Goal: Information Seeking & Learning: Learn about a topic

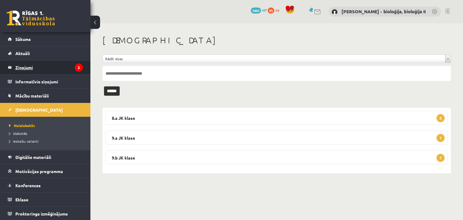
click at [59, 67] on legend "Ziņojumi 2" at bounding box center [49, 68] width 68 height 14
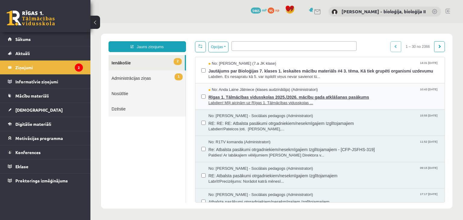
click at [257, 95] on span "Rīgas 1. Tālmācības vidusskolas 2025./2026. mācību gada atklāšanas pasākums" at bounding box center [324, 97] width 230 height 8
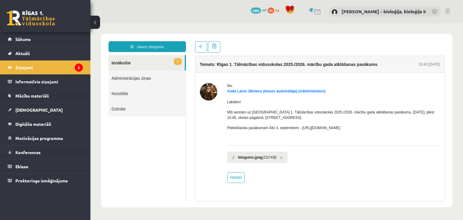
drag, startPoint x: 367, startPoint y: 129, endPoint x: 301, endPoint y: 129, distance: 66.6
click at [301, 129] on p "Pieteikšanās pasākumam līdz 4. septembrim - https://forms.gle/3LWjJyadUWzknJDe9" at bounding box center [333, 127] width 213 height 5
copy p "https://forms.gle/3LWjJyadUWzknJDe9"
click at [241, 177] on link "Atbildēt" at bounding box center [235, 177] width 17 height 11
type input "**********"
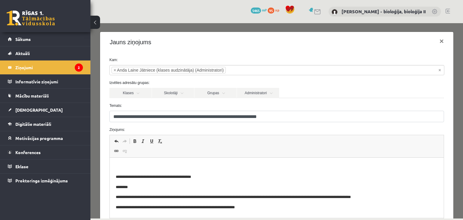
click at [212, 163] on html "**********" at bounding box center [276, 188] width 334 height 60
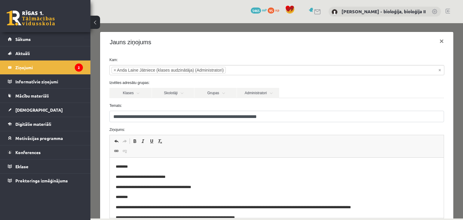
click at [160, 177] on p "**********" at bounding box center [277, 177] width 322 height 6
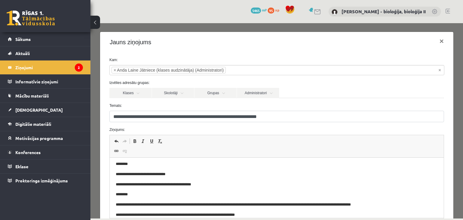
scroll to position [70, 0]
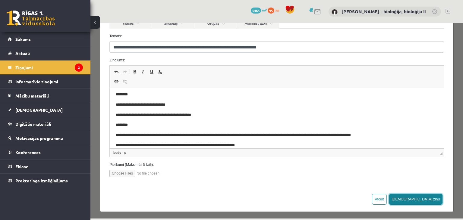
click at [432, 196] on button "Sūtīt ziņu" at bounding box center [416, 199] width 54 height 11
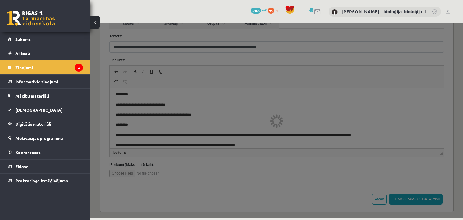
click at [31, 69] on legend "Ziņojumi 2" at bounding box center [49, 68] width 68 height 14
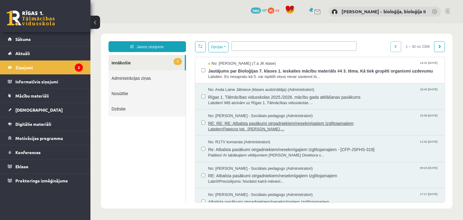
scroll to position [0, 0]
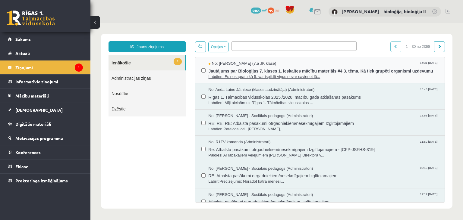
click at [344, 77] on span "Labdien. Es nesapratu kā 5. var ispildīt viņus nevar savienot lū..." at bounding box center [324, 77] width 230 height 6
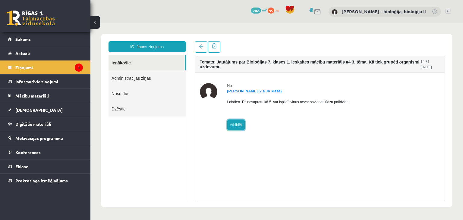
click at [235, 126] on link "Atbildēt" at bounding box center [235, 125] width 17 height 11
type input "**********"
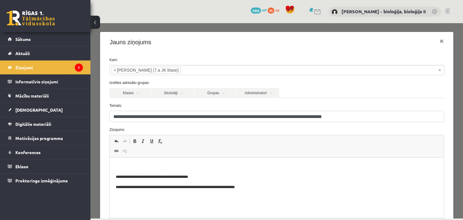
click at [191, 163] on html "**********" at bounding box center [276, 188] width 334 height 60
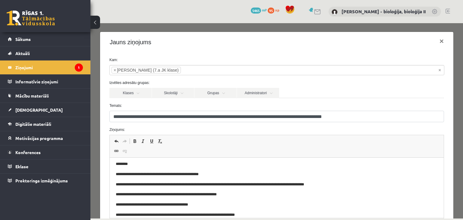
scroll to position [70, 0]
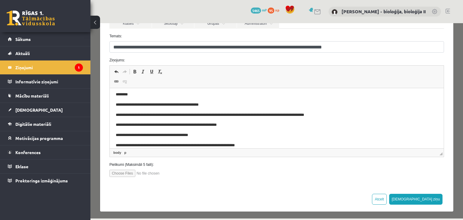
click at [114, 173] on input "file" at bounding box center [143, 173] width 68 height 7
type input "**********"
click at [125, 115] on p "**********" at bounding box center [277, 115] width 322 height 6
click at [435, 198] on button "Sūtīt ziņu" at bounding box center [416, 199] width 54 height 11
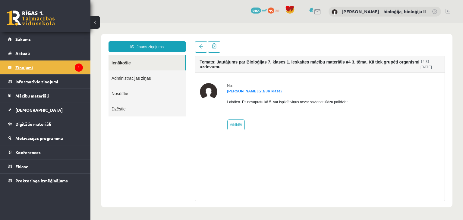
scroll to position [0, 0]
click at [40, 70] on legend "Ziņojumi 1" at bounding box center [49, 68] width 68 height 14
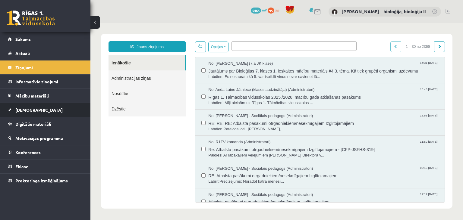
click at [40, 110] on link "[DEMOGRAPHIC_DATA]" at bounding box center [45, 110] width 75 height 14
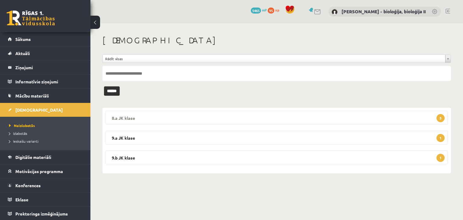
click at [222, 114] on legend "8.a JK klase 3" at bounding box center [277, 118] width 343 height 14
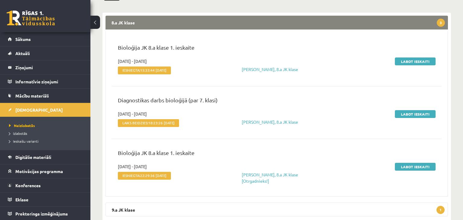
scroll to position [132, 0]
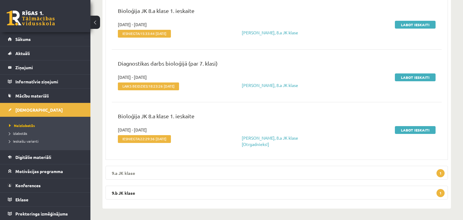
click at [176, 176] on legend "9.a JK klase 1" at bounding box center [277, 173] width 343 height 14
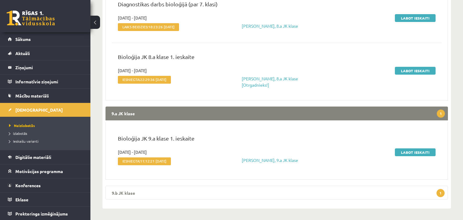
click at [171, 192] on legend "9.b JK klase 1" at bounding box center [277, 193] width 343 height 14
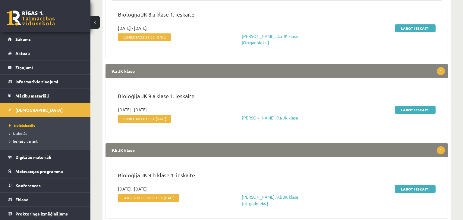
scroll to position [251, 0]
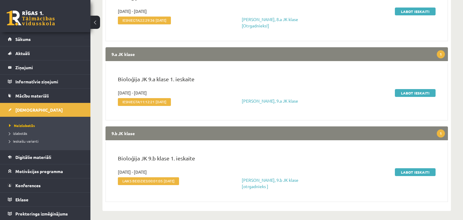
click at [129, 133] on legend "9.b JK klase 1" at bounding box center [277, 134] width 343 height 14
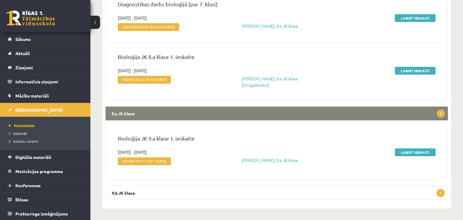
click at [141, 114] on legend "9.a JK klase 1" at bounding box center [277, 114] width 343 height 14
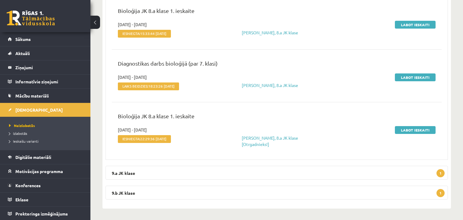
scroll to position [5, 0]
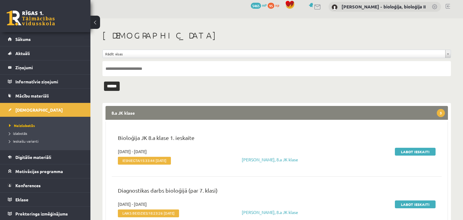
click at [165, 113] on legend "8.a JK klase 3" at bounding box center [277, 113] width 343 height 14
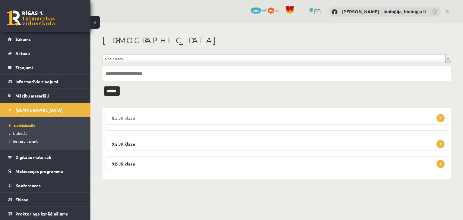
scroll to position [0, 0]
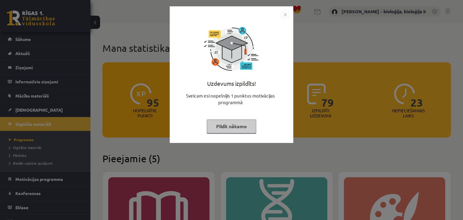
click at [223, 124] on button "Pildīt nākamo" at bounding box center [231, 127] width 49 height 14
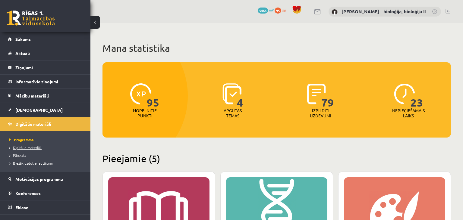
click at [32, 149] on span "Digitālie materiāli" at bounding box center [25, 147] width 33 height 5
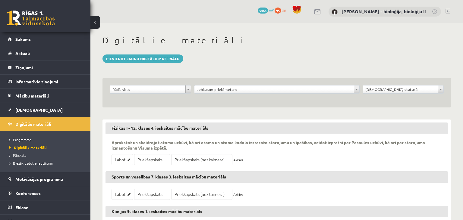
click at [187, 91] on body "0 Dāvanas 5466 mP 95 xp [PERSON_NAME] - bioloģija, bioloģija II Sākums Aktuāli …" at bounding box center [231, 110] width 463 height 220
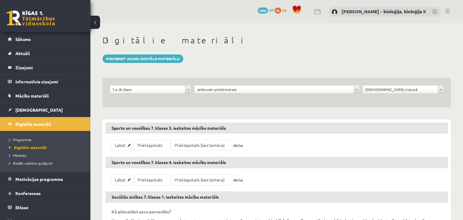
click at [271, 90] on body "0 Dāvanas 5466 mP 95 xp [PERSON_NAME] - bioloģija, bioloģija II Sākums Aktuāli …" at bounding box center [231, 110] width 463 height 220
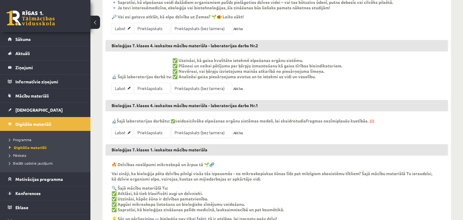
scroll to position [446, 0]
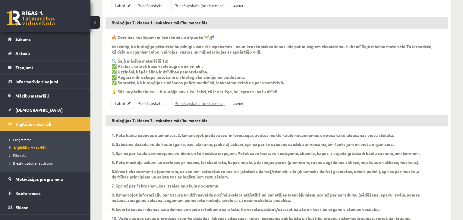
click at [210, 106] on link "Priekšapskats (bez taimera)" at bounding box center [201, 103] width 61 height 11
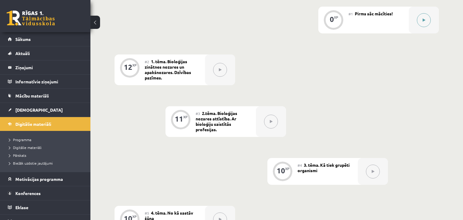
scroll to position [95, 0]
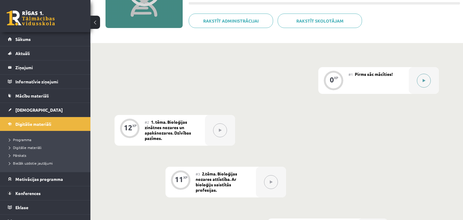
click at [421, 84] on button at bounding box center [424, 81] width 14 height 14
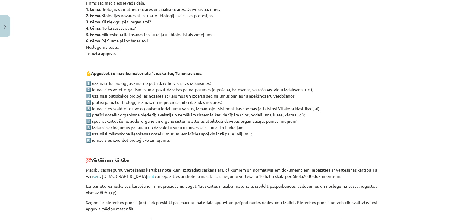
scroll to position [413, 0]
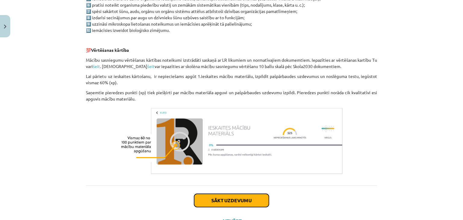
click at [230, 203] on button "Sākt uzdevumu" at bounding box center [231, 200] width 75 height 13
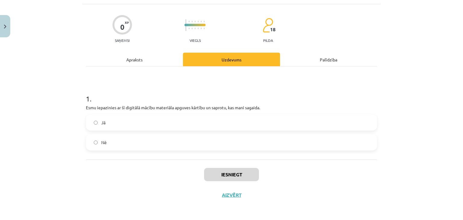
click at [198, 141] on label "Nē" at bounding box center [232, 142] width 290 height 15
click at [229, 177] on button "Iesniegt" at bounding box center [231, 174] width 55 height 13
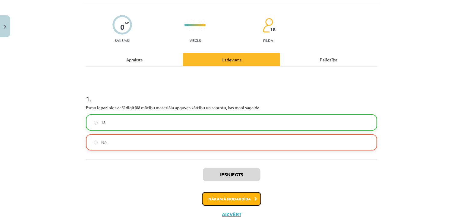
click at [233, 201] on button "Nākamā nodarbība" at bounding box center [231, 199] width 59 height 14
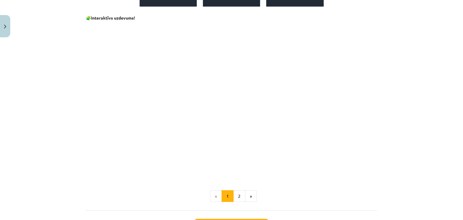
scroll to position [451, 0]
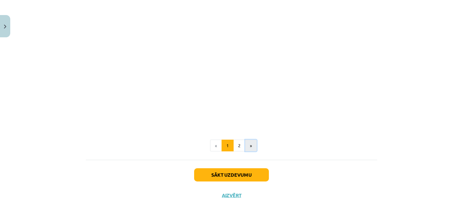
click at [251, 146] on button "»" at bounding box center [251, 146] width 12 height 12
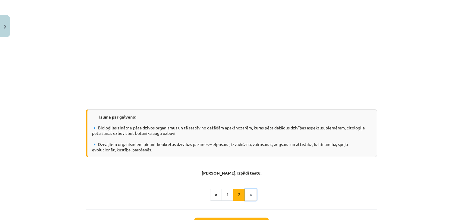
scroll to position [460, 0]
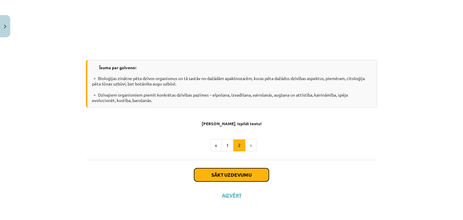
click at [242, 177] on button "Sākt uzdevumu" at bounding box center [231, 175] width 75 height 13
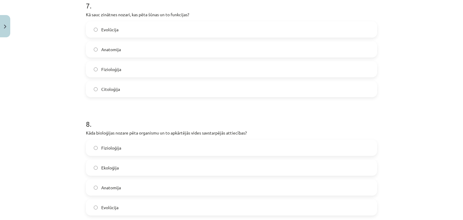
scroll to position [905, 0]
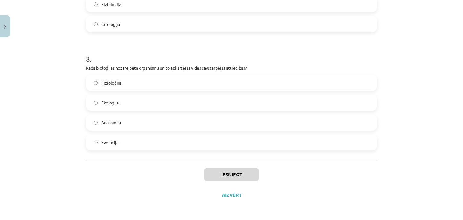
click at [172, 138] on label "Evolūcija" at bounding box center [232, 142] width 290 height 15
click at [249, 178] on button "Iesniegt" at bounding box center [231, 174] width 55 height 13
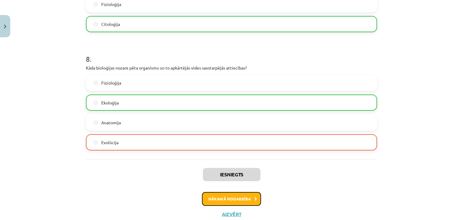
click at [237, 194] on button "Nākamā nodarbība" at bounding box center [231, 199] width 59 height 14
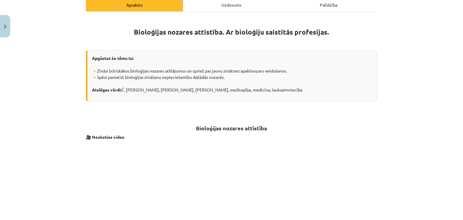
scroll to position [0, 0]
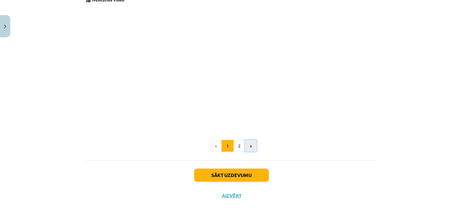
click at [253, 144] on button "»" at bounding box center [251, 146] width 12 height 12
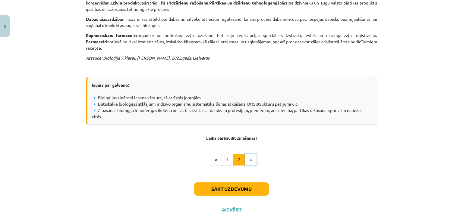
scroll to position [253, 0]
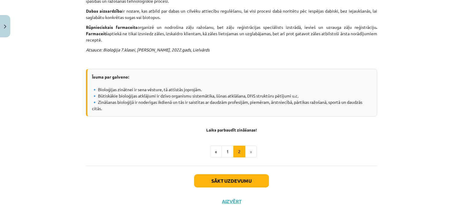
click at [253, 146] on li "»" at bounding box center [250, 152] width 11 height 12
click at [233, 175] on button "Sākt uzdevumu" at bounding box center [231, 181] width 75 height 13
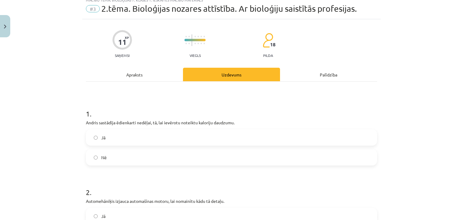
scroll to position [0, 0]
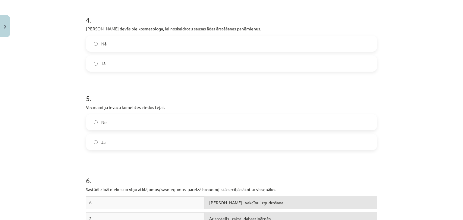
click at [177, 136] on label "Jā" at bounding box center [232, 142] width 290 height 15
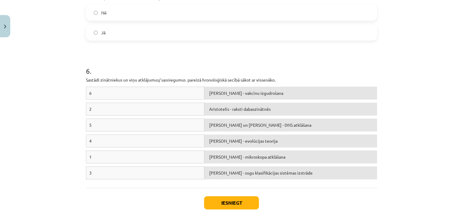
scroll to position [489, 0]
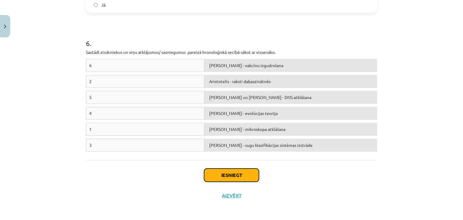
click at [236, 173] on button "Iesniegt" at bounding box center [231, 175] width 55 height 13
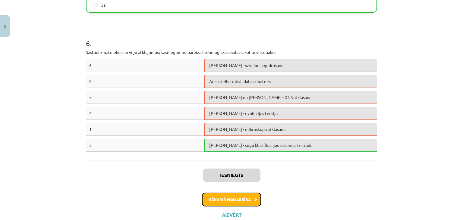
click at [235, 197] on button "Nākamā nodarbība" at bounding box center [231, 200] width 59 height 14
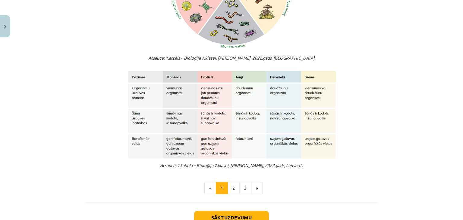
scroll to position [497, 0]
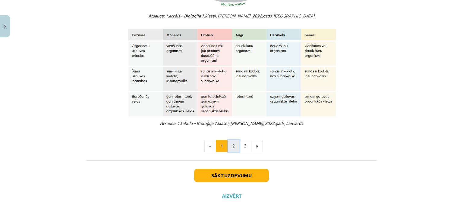
click at [233, 147] on button "2" at bounding box center [234, 146] width 12 height 12
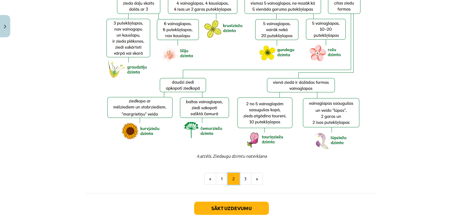
scroll to position [1296, 0]
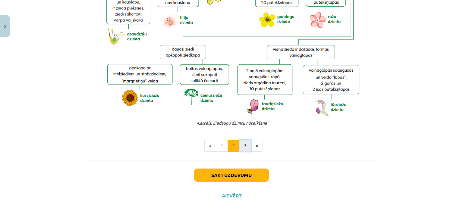
click at [244, 147] on button "3" at bounding box center [245, 146] width 12 height 12
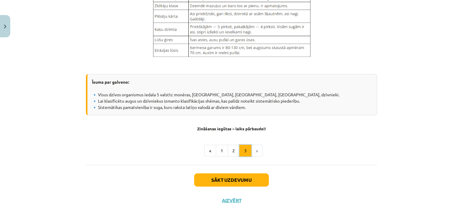
scroll to position [737, 0]
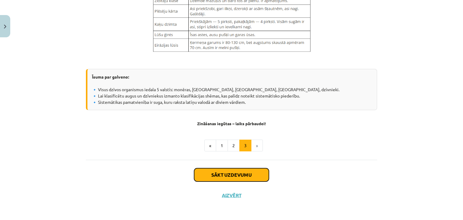
click at [248, 176] on button "Sākt uzdevumu" at bounding box center [231, 175] width 75 height 13
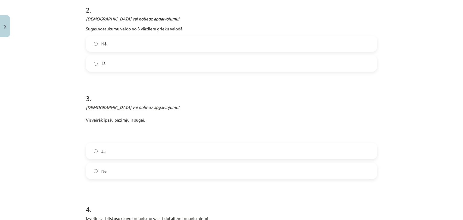
scroll to position [385, 0]
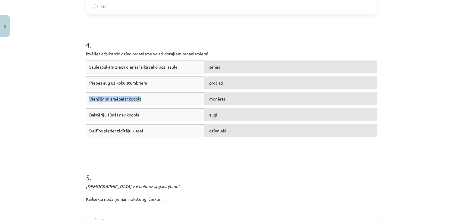
drag, startPoint x: 151, startPoint y: 77, endPoint x: 143, endPoint y: 98, distance: 23.3
click at [143, 98] on div "Saulespuķēm zieds dienas laikā seko līdzi saulei sēnes Piepes aug uz koku stumb…" at bounding box center [231, 106] width 291 height 90
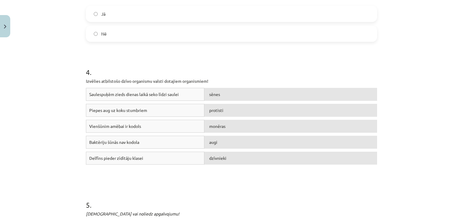
click at [434, 145] on div "Mācību tēma: Bioloģijas 7. klases 1. ieskaites mācību materiāls #4 3. tēma. Kā …" at bounding box center [231, 110] width 463 height 220
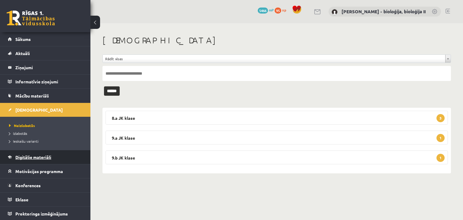
click at [21, 153] on link "Digitālie materiāli" at bounding box center [45, 157] width 75 height 14
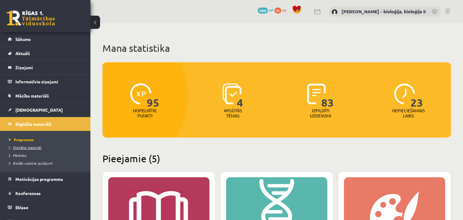
click at [28, 149] on span "Digitālie materiāli" at bounding box center [25, 147] width 33 height 5
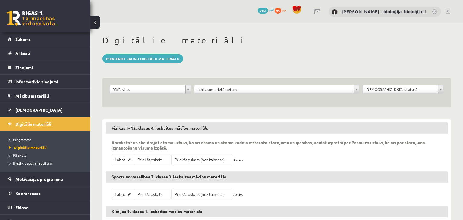
click at [185, 87] on body "0 Dāvanas 5466 mP 95 xp [PERSON_NAME] - bioloģija, bioloģija II Sākums Aktuāli …" at bounding box center [231, 110] width 463 height 220
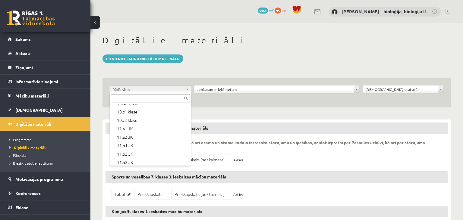
scroll to position [172, 0]
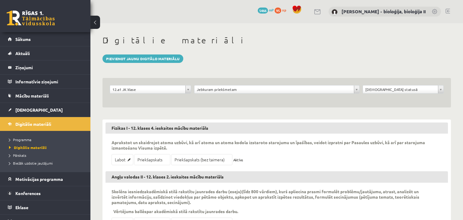
click at [271, 88] on body "0 Dāvanas 5466 mP 95 xp [PERSON_NAME] - bioloģija, bioloģija II Sākums Aktuāli …" at bounding box center [231, 110] width 463 height 220
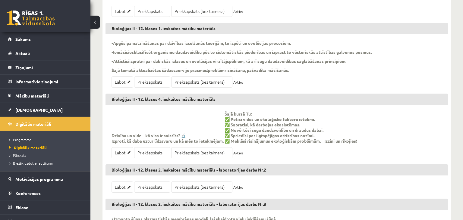
scroll to position [637, 0]
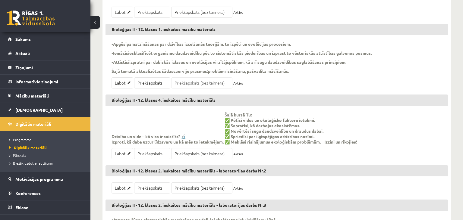
click at [197, 89] on link "Priekšapskats (bez taimera)" at bounding box center [201, 83] width 61 height 11
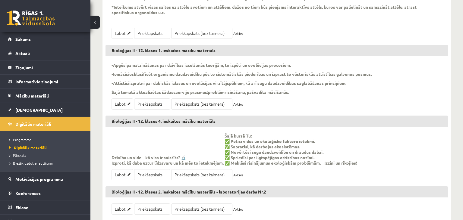
scroll to position [605, 0]
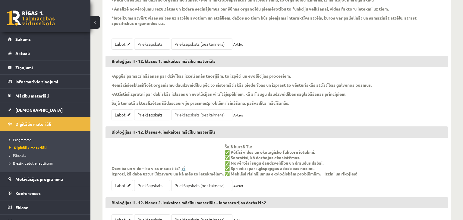
click at [199, 120] on link "Priekšapskats (bez taimera)" at bounding box center [201, 114] width 61 height 11
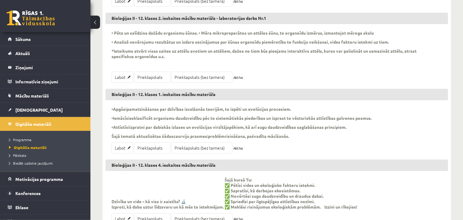
scroll to position [541, 0]
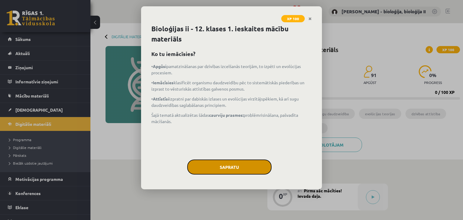
click at [232, 168] on button "Sapratu" at bounding box center [229, 167] width 84 height 15
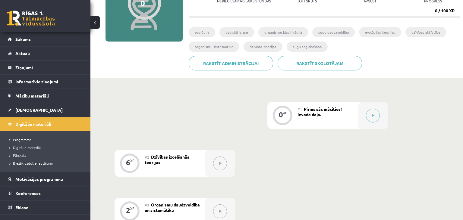
scroll to position [95, 0]
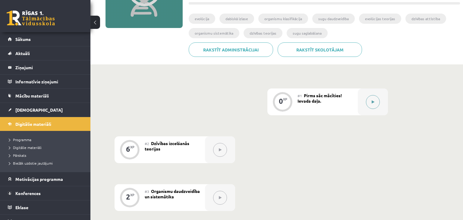
click at [375, 101] on button at bounding box center [373, 102] width 14 height 14
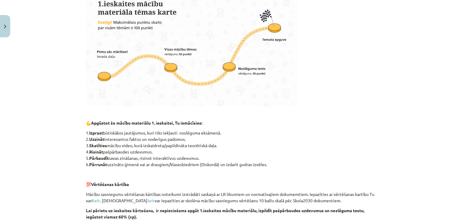
scroll to position [333, 0]
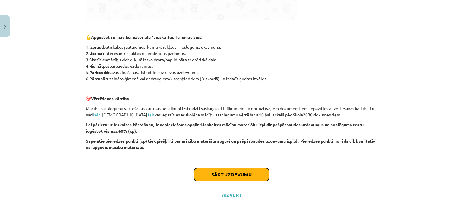
click at [219, 174] on button "Sākt uzdevumu" at bounding box center [231, 174] width 75 height 13
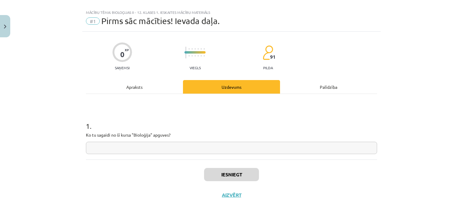
click at [294, 146] on input "text" at bounding box center [231, 148] width 291 height 12
type input "***"
click at [238, 177] on button "Iesniegt" at bounding box center [231, 174] width 55 height 13
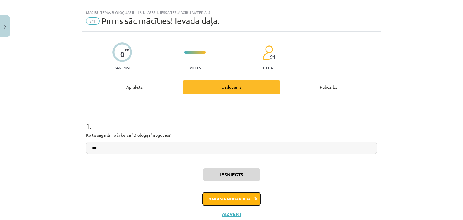
click at [232, 199] on button "Nākamā nodarbība" at bounding box center [231, 199] width 59 height 14
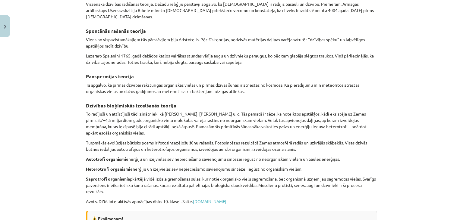
scroll to position [252, 0]
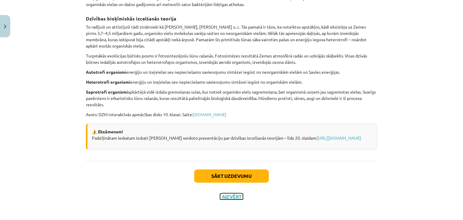
click at [230, 194] on button "Aizvērt" at bounding box center [231, 197] width 23 height 6
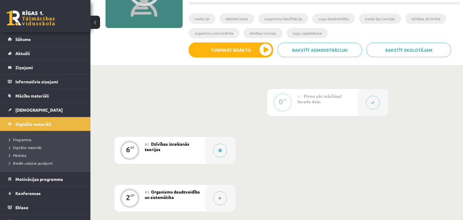
click at [374, 104] on button at bounding box center [373, 103] width 14 height 14
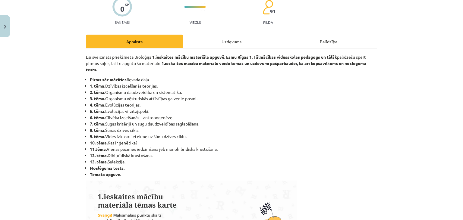
scroll to position [55, 0]
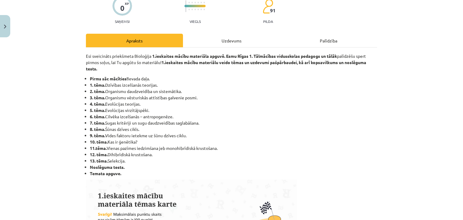
drag, startPoint x: 90, startPoint y: 83, endPoint x: 131, endPoint y: 124, distance: 58.0
click at [147, 142] on ul "Pirms sāc mācīties! Ievada daļa. 1. tēma. Dzīvības izcelšanās teorijas. 2. tēma…" at bounding box center [231, 126] width 291 height 101
click at [90, 85] on strong "1. tēma." at bounding box center [97, 84] width 15 height 5
drag, startPoint x: 90, startPoint y: 79, endPoint x: 142, endPoint y: 149, distance: 87.1
click at [142, 150] on ul "Pirms sāc mācīties! Ievada daļa. 1. tēma. Dzīvības izcelšanās teorijas. 2. tēma…" at bounding box center [231, 126] width 291 height 101
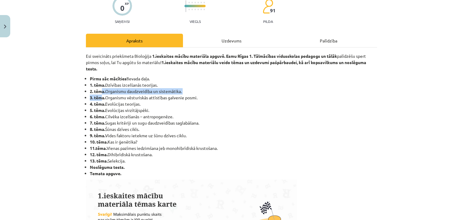
click at [103, 94] on ul "Pirms sāc mācīties! Ievada daļa. 1. tēma. Dzīvības izcelšanās teorijas. 2. tēma…" at bounding box center [231, 126] width 291 height 101
click at [92, 77] on strong "Pirms sāc mācīties!" at bounding box center [109, 78] width 38 height 5
click at [90, 77] on li "Pirms sāc mācīties! Ievada daļa." at bounding box center [233, 79] width 287 height 6
click at [95, 78] on strong "Pirms sāc mācīties!" at bounding box center [109, 78] width 38 height 5
drag, startPoint x: 90, startPoint y: 78, endPoint x: 153, endPoint y: 156, distance: 100.0
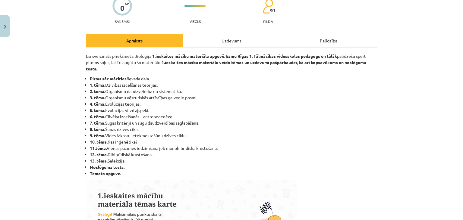
click at [154, 162] on ul "Pirms sāc mācīties! Ievada daļa. 1. tēma. Dzīvības izcelšanās teorijas. 2. tēma…" at bounding box center [231, 126] width 291 height 101
click at [116, 142] on li "10. tēma. Kas ir ģenētika?" at bounding box center [233, 142] width 287 height 6
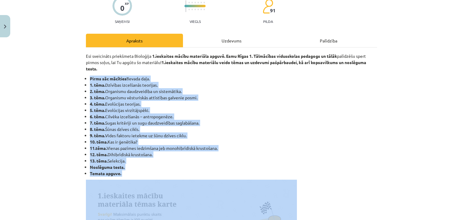
drag, startPoint x: 90, startPoint y: 79, endPoint x: 151, endPoint y: 180, distance: 118.8
copy div "Pirms sāc mācīties! Ievada daļa. 1. tēma. Dzīvības izcelšanās teorijas. 2. tēma…"
click at [158, 93] on li "2. tēma. Organismu daudzveidība un sistemātika." at bounding box center [233, 91] width 287 height 6
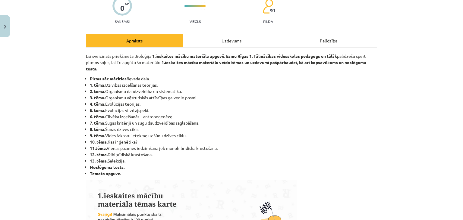
drag, startPoint x: 90, startPoint y: 85, endPoint x: 158, endPoint y: 161, distance: 102.7
click at [158, 161] on ul "Pirms sāc mācīties! Ievada daļa. 1. tēma. Dzīvības izcelšanās teorijas. 2. tēma…" at bounding box center [231, 126] width 291 height 101
copy ul "1. tēma. Dzīvības izcelšanās teorijas. 2. tēma. Organismu daudzveidība un siste…"
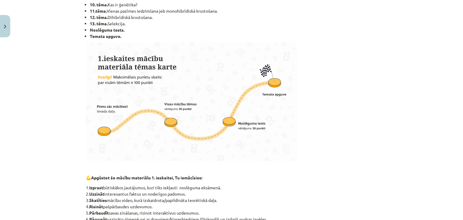
scroll to position [352, 0]
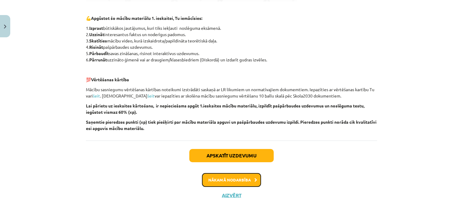
click at [236, 181] on button "Nākamā nodarbība" at bounding box center [231, 180] width 59 height 14
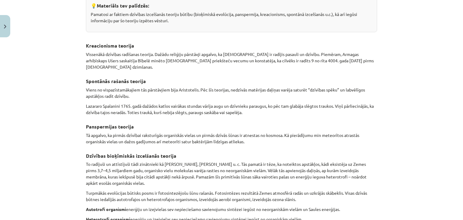
scroll to position [0, 0]
